Goal: Information Seeking & Learning: Learn about a topic

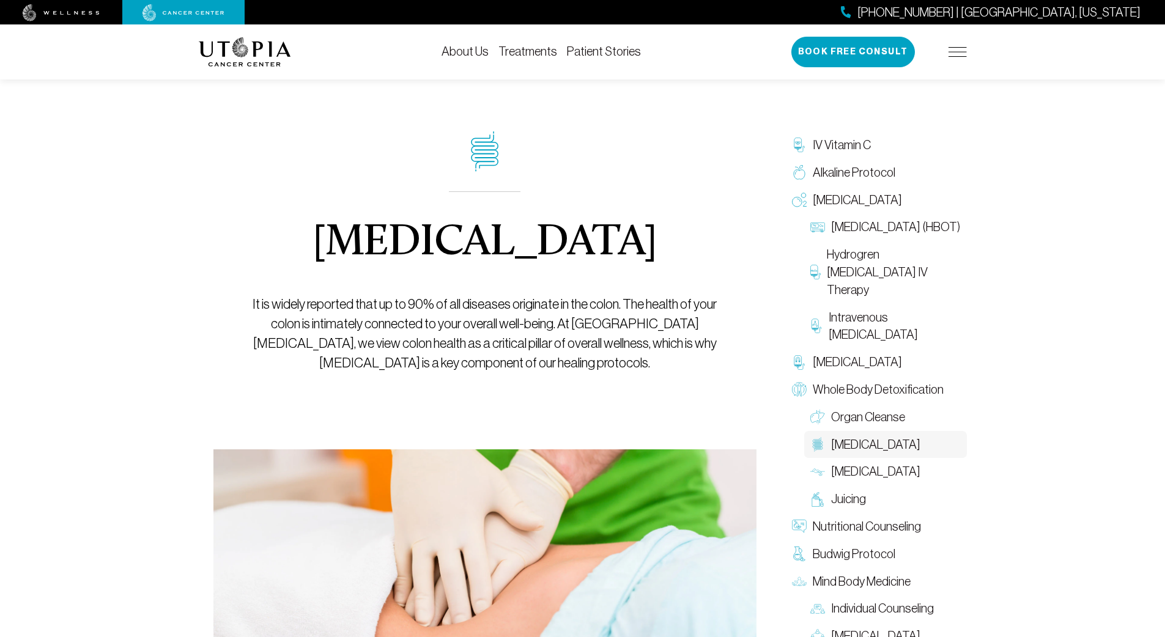
click at [953, 48] on img at bounding box center [957, 52] width 18 height 10
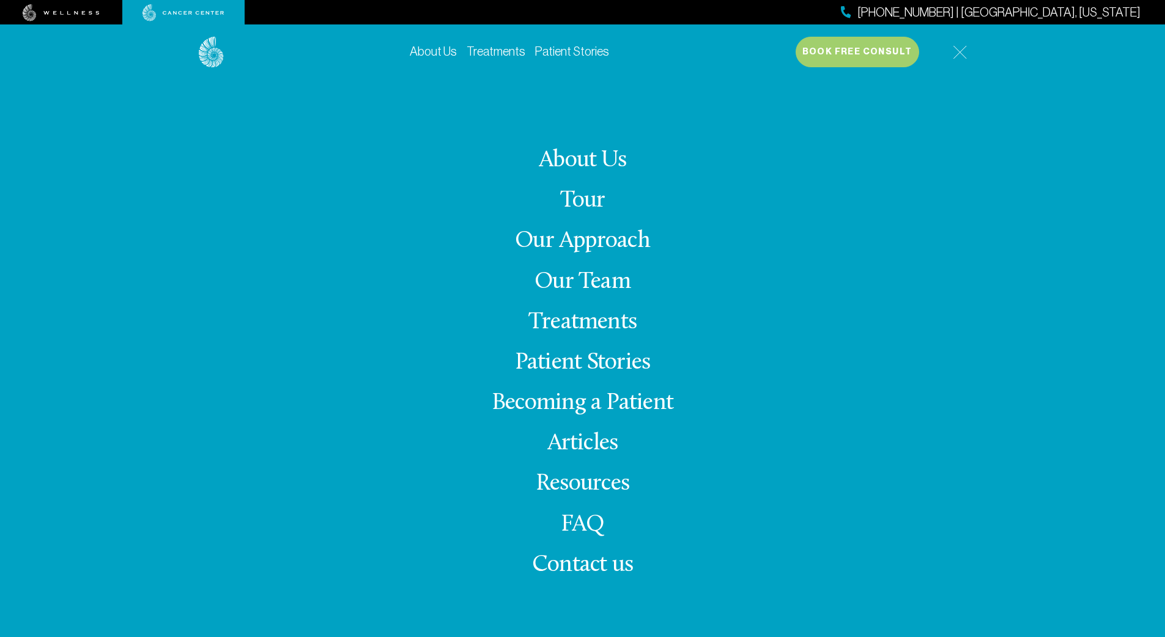
click at [562, 567] on span "Contact us" at bounding box center [582, 565] width 101 height 24
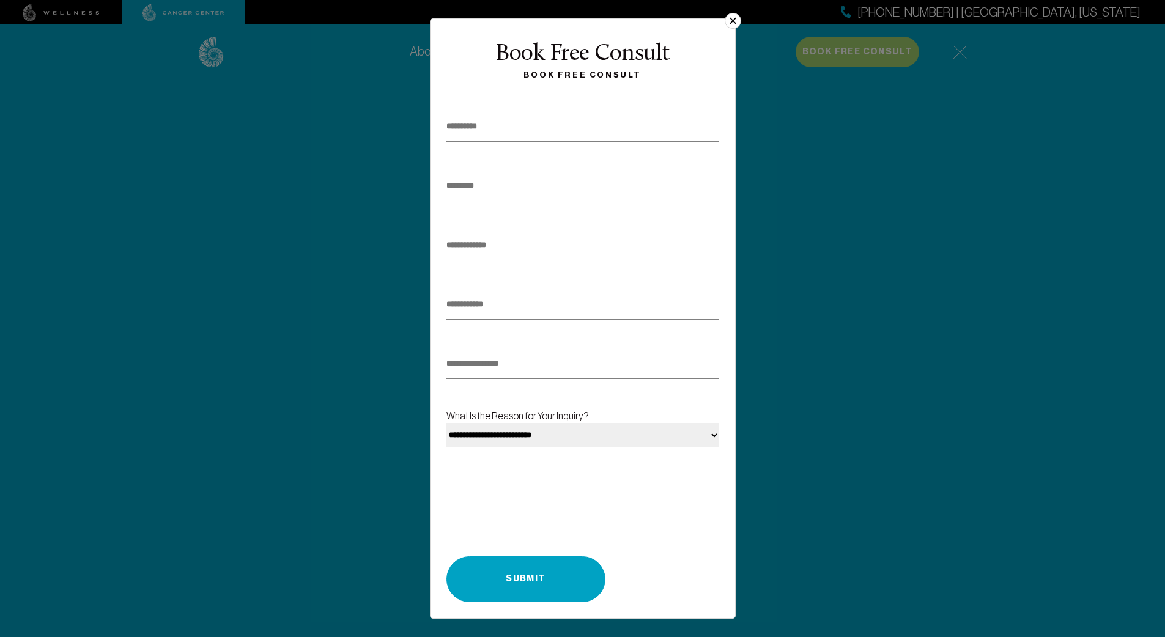
click at [737, 21] on button "×" at bounding box center [733, 21] width 16 height 16
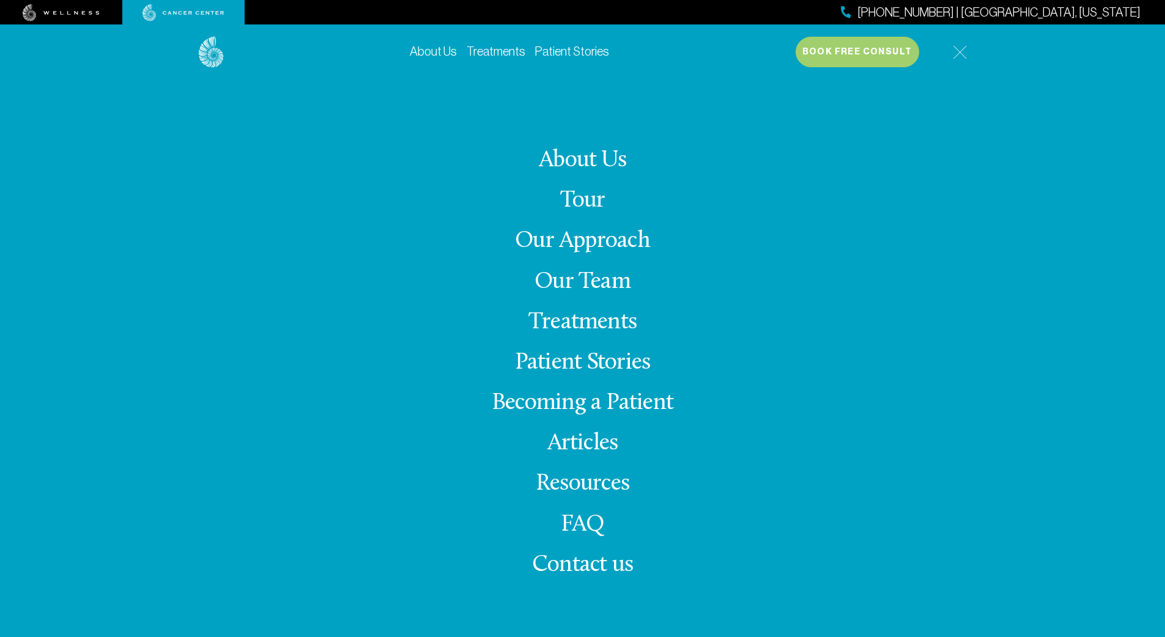
click at [734, 20] on div "[PHONE_NUMBER] | [GEOGRAPHIC_DATA], [US_STATE]" at bounding box center [582, 12] width 1165 height 24
click at [589, 161] on link "About Us" at bounding box center [582, 161] width 87 height 24
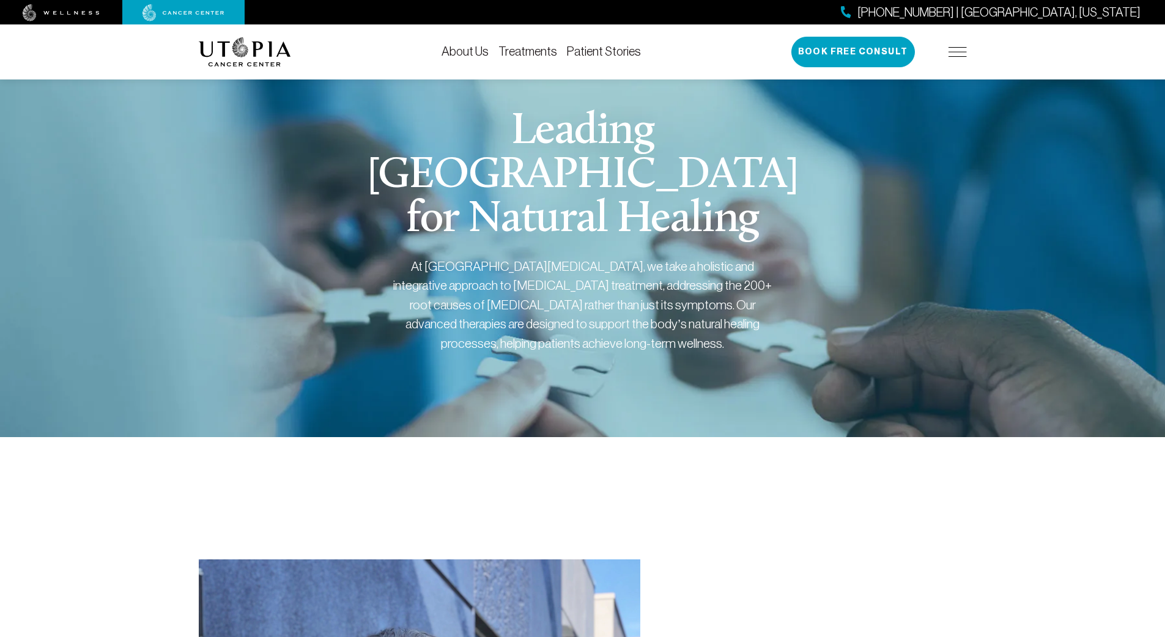
click at [542, 54] on link "Treatments" at bounding box center [527, 51] width 59 height 13
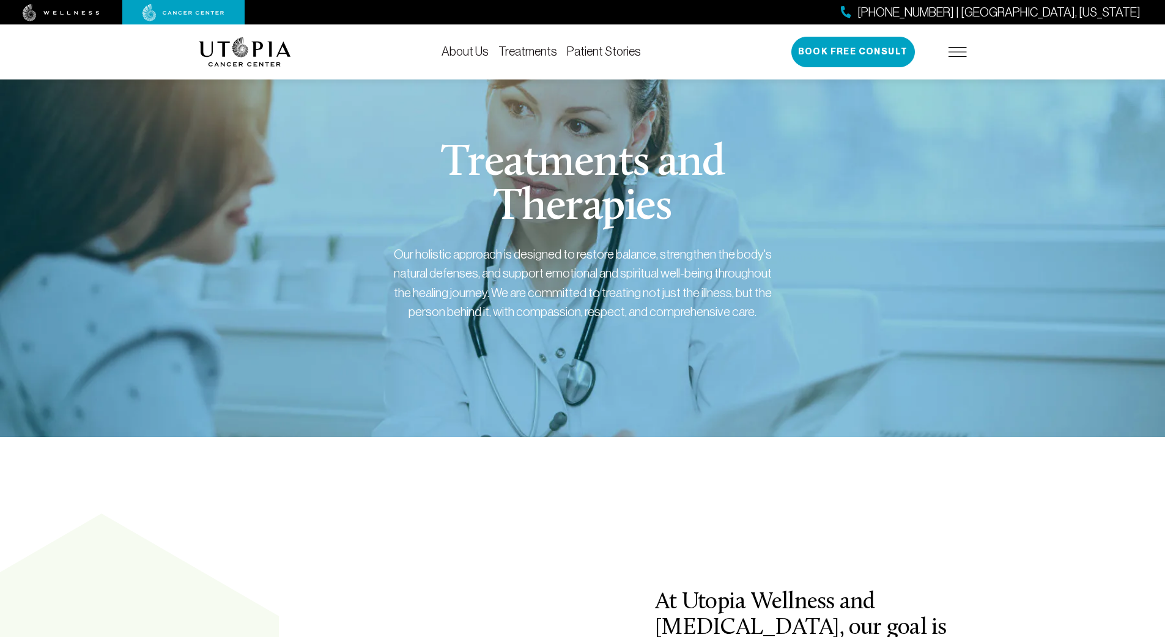
scroll to position [402, 0]
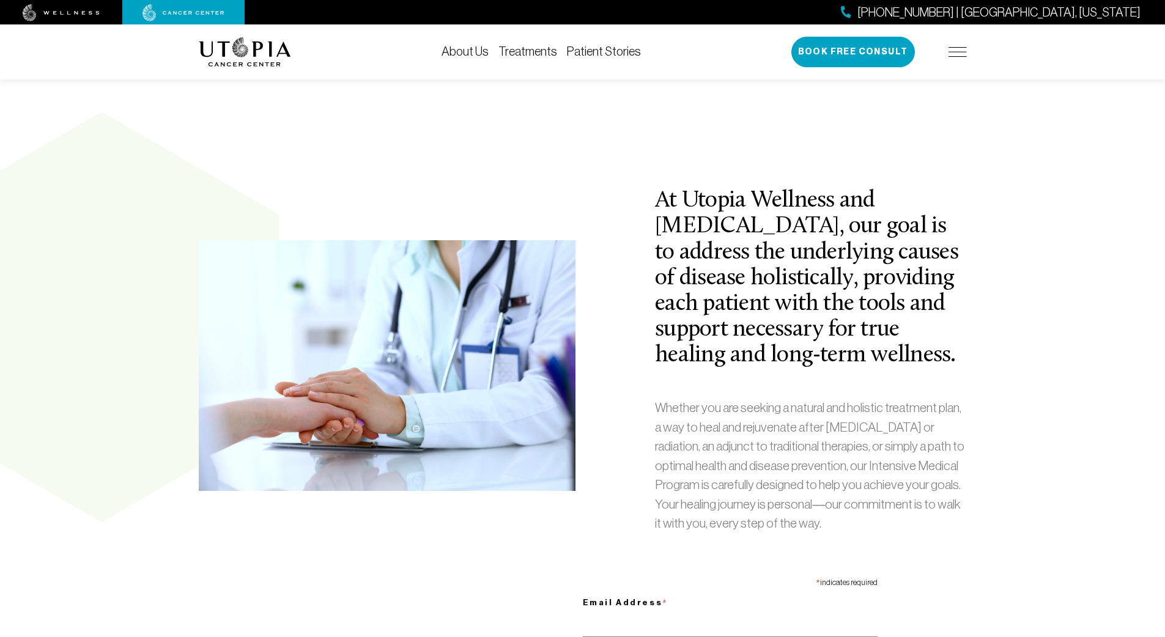
click at [531, 53] on link "Treatments" at bounding box center [527, 51] width 59 height 13
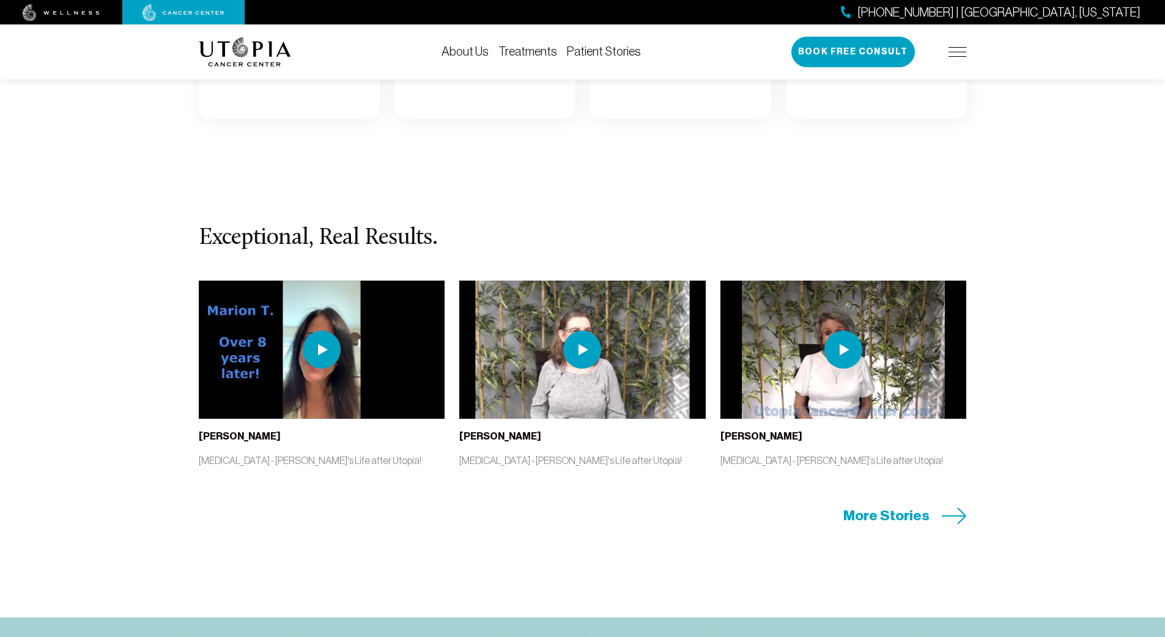
scroll to position [2072, 0]
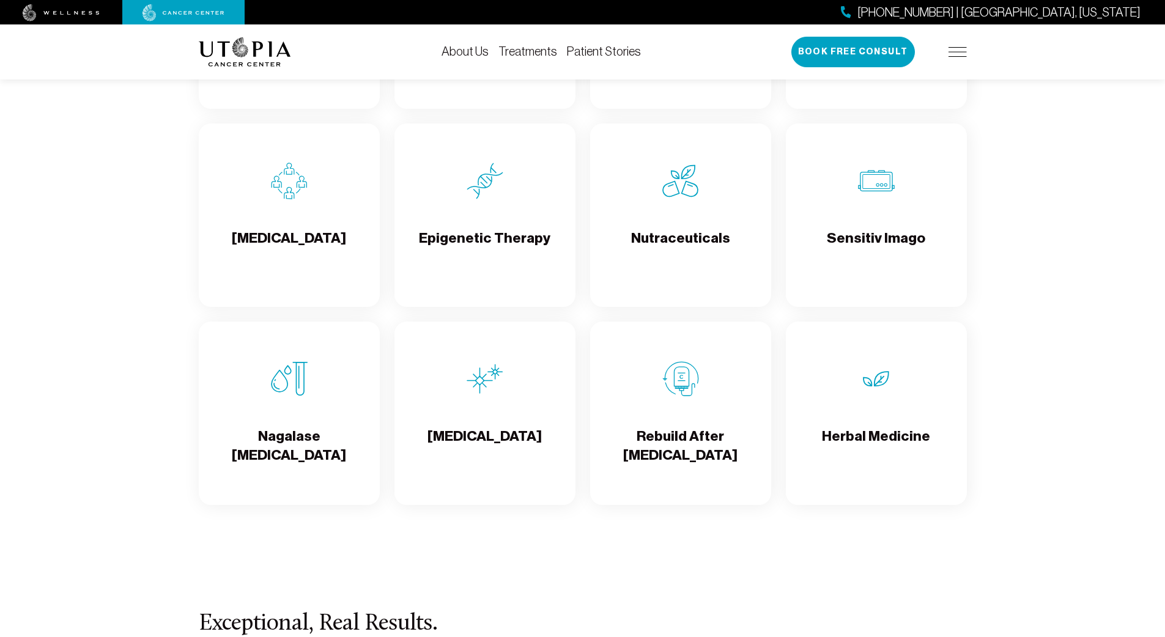
click at [837, 437] on h4 "Herbal Medicine" at bounding box center [876, 447] width 108 height 40
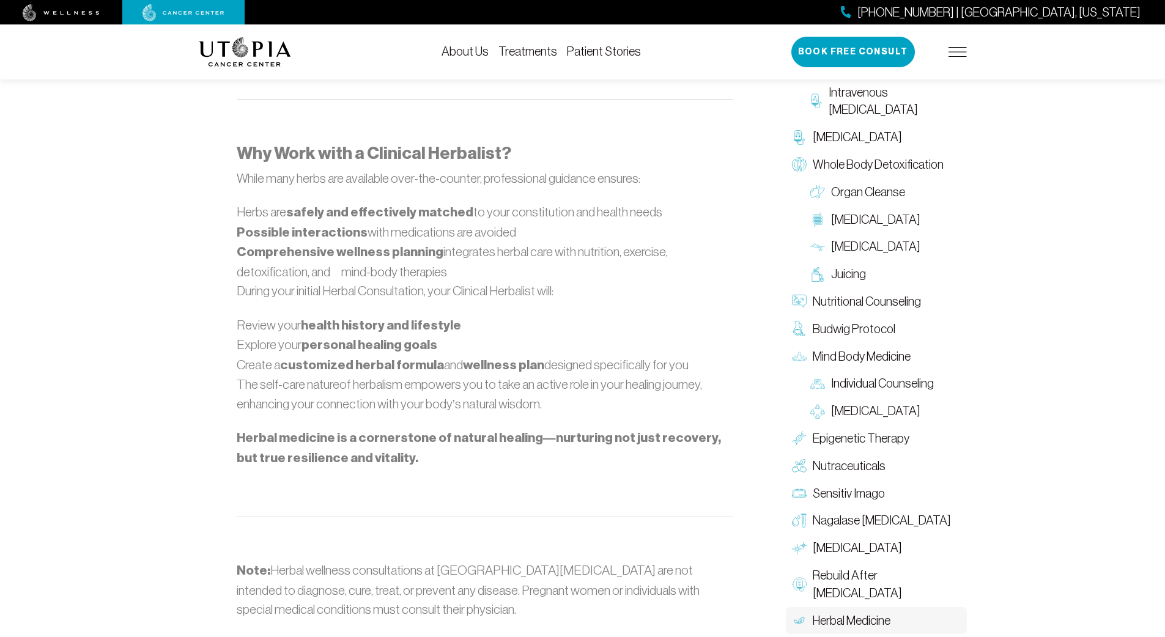
scroll to position [1554, 0]
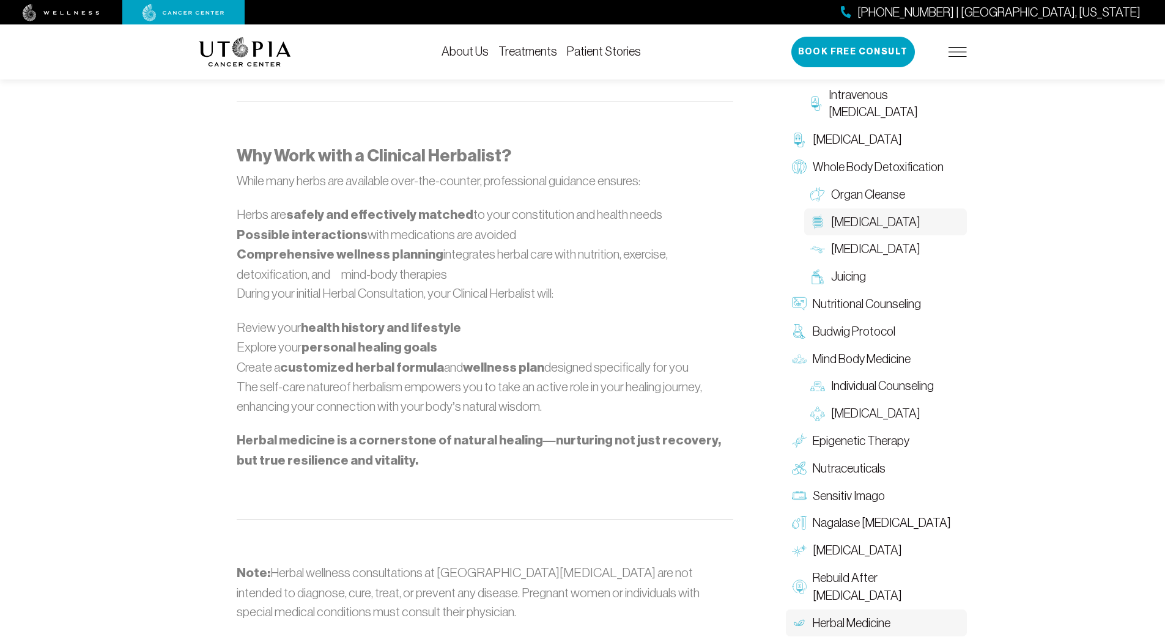
click at [863, 228] on span "[MEDICAL_DATA]" at bounding box center [875, 222] width 89 height 18
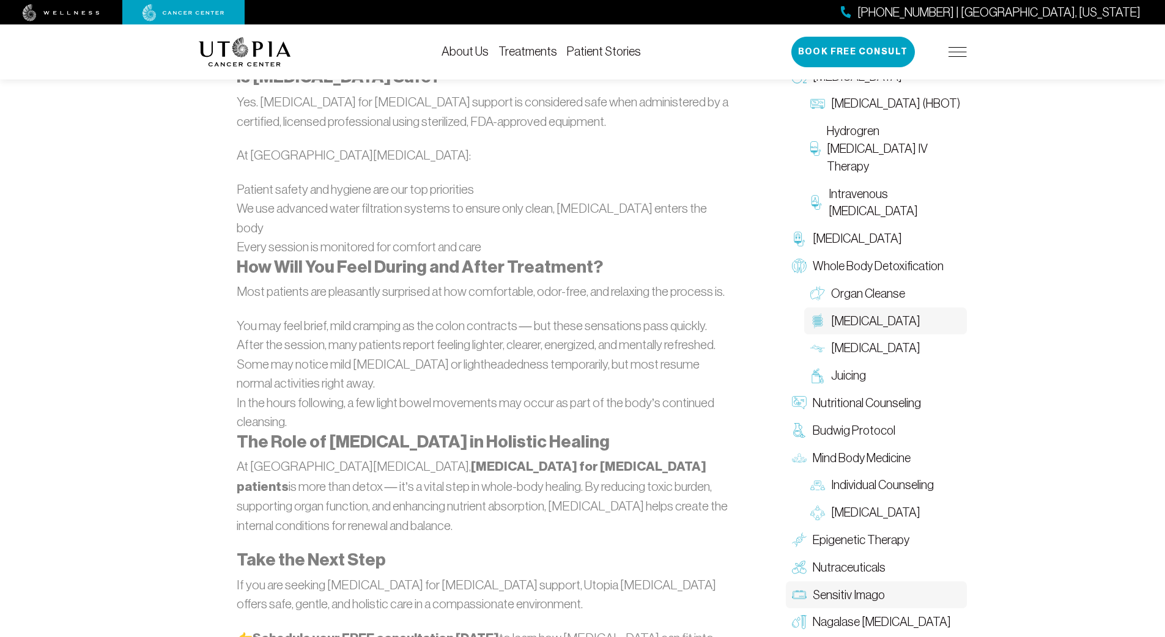
scroll to position [1463, 0]
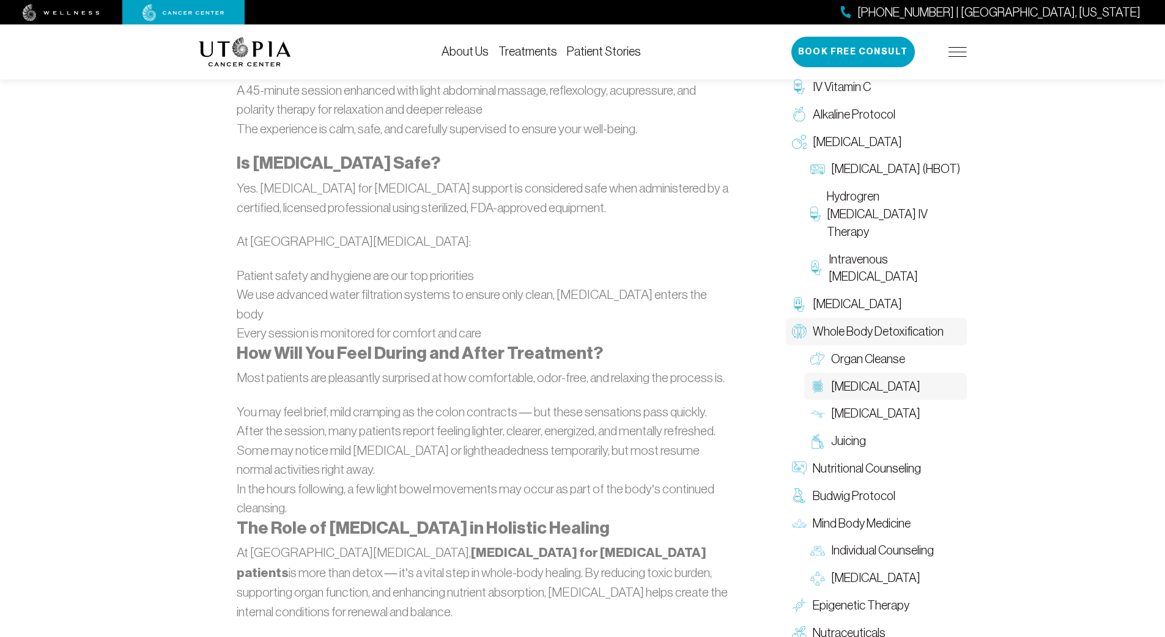
click at [886, 323] on span "Whole Body Detoxification" at bounding box center [878, 332] width 131 height 18
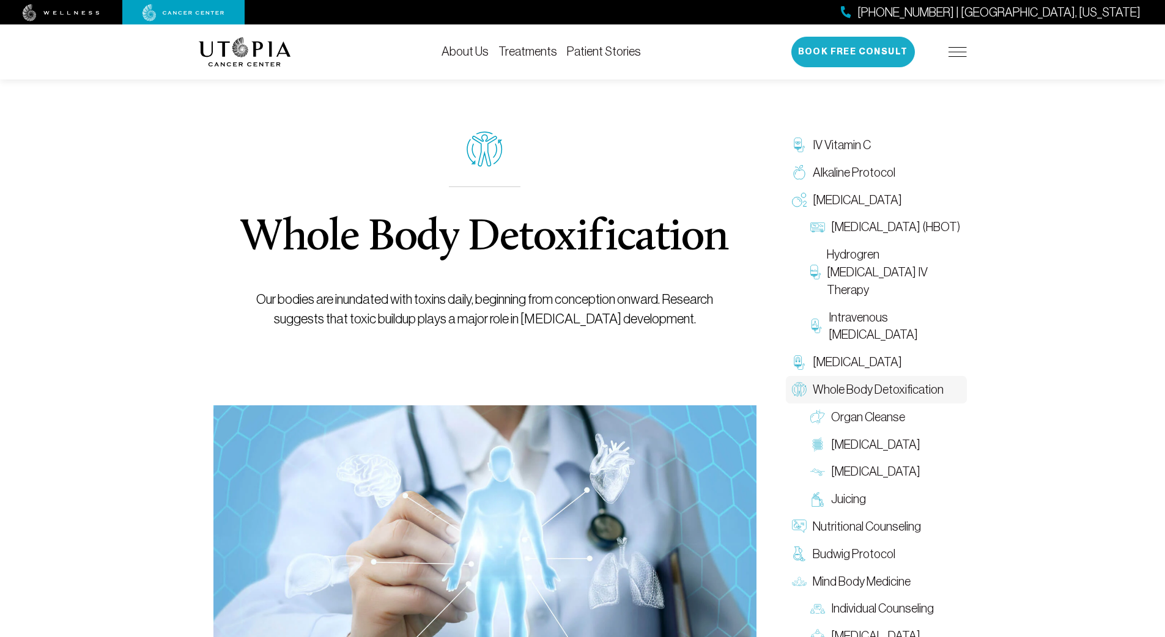
click at [867, 50] on button "Book Free Consult" at bounding box center [853, 52] width 124 height 31
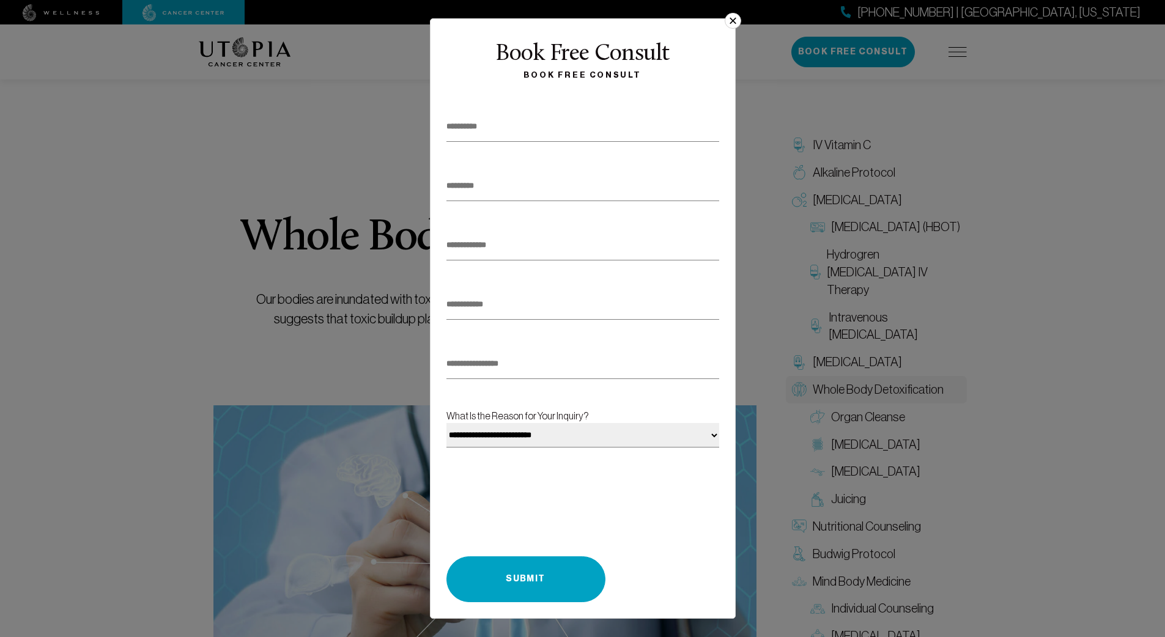
click at [731, 24] on button "×" at bounding box center [733, 21] width 16 height 16
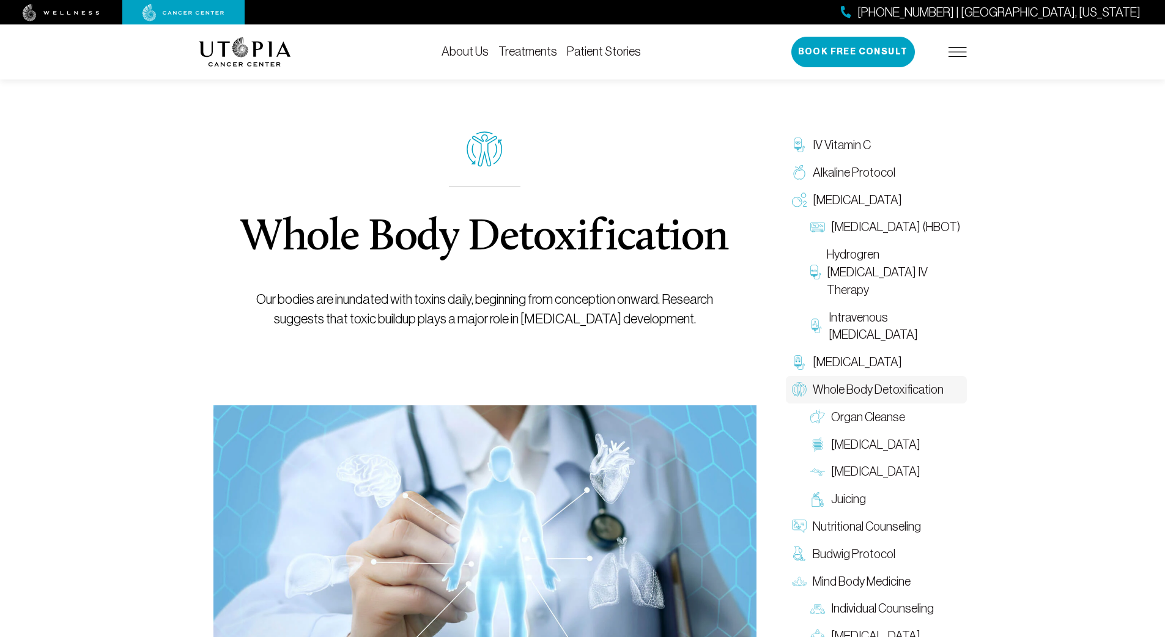
click at [948, 52] on div "[PHONE_NUMBER] | [GEOGRAPHIC_DATA], [US_STATE] Book Free Consult" at bounding box center [878, 52] width 175 height 31
click at [954, 51] on img at bounding box center [957, 52] width 18 height 10
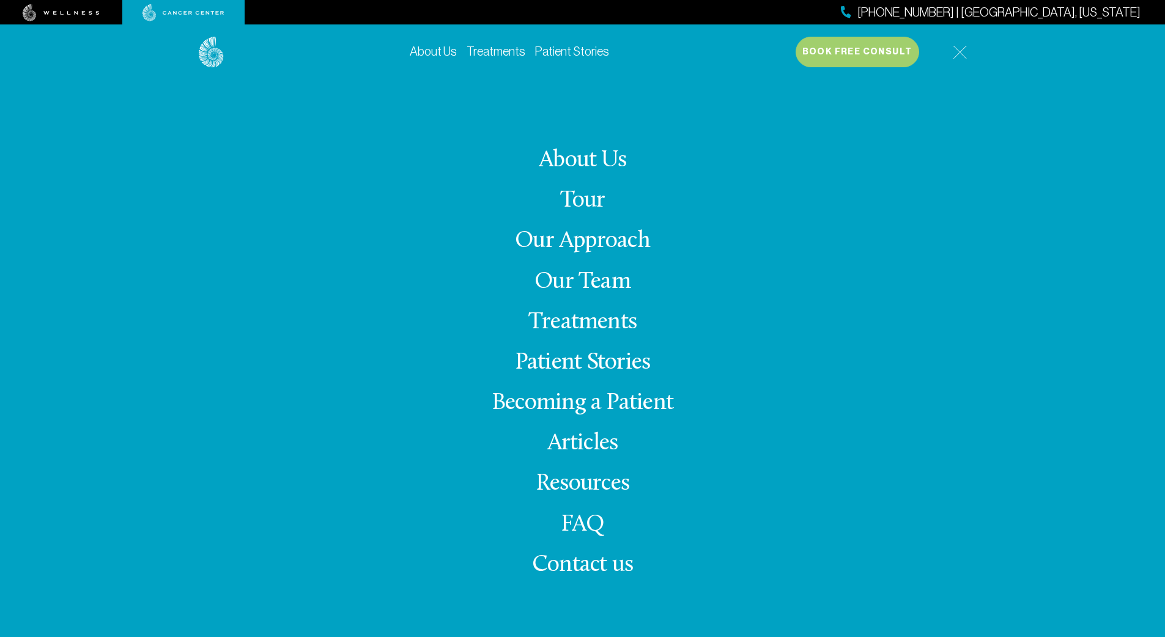
click at [617, 326] on link "Treatments" at bounding box center [582, 323] width 108 height 24
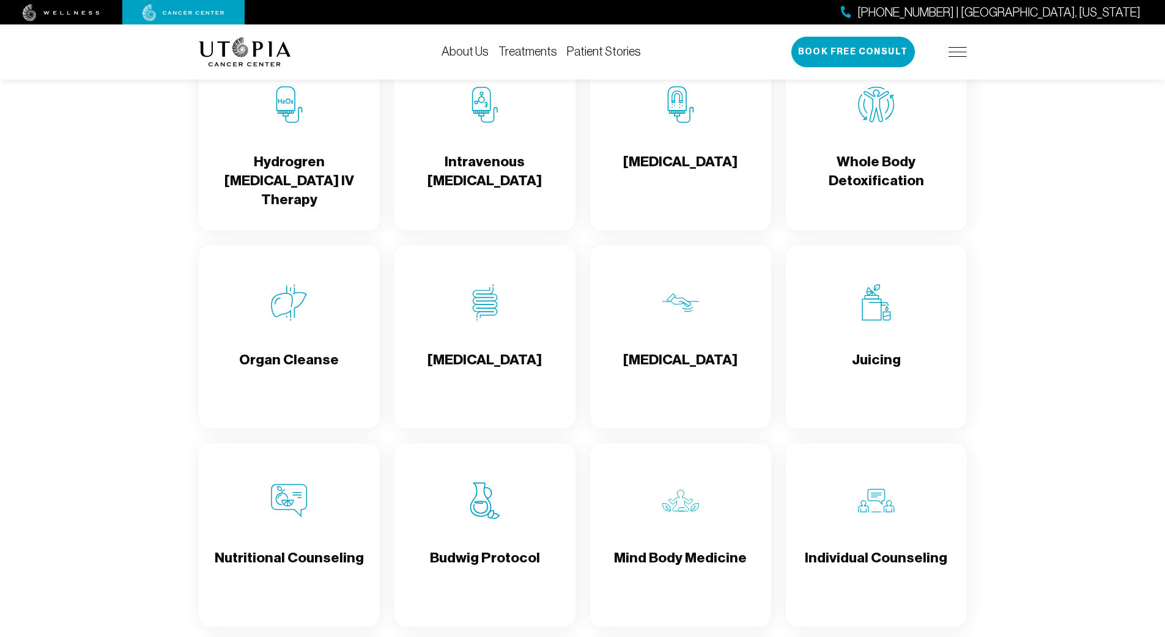
scroll to position [2072, 0]
